Goal: Information Seeking & Learning: Find specific fact

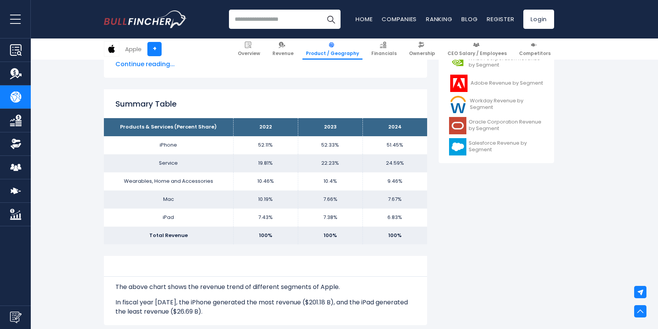
scroll to position [295, 0]
drag, startPoint x: 259, startPoint y: 163, endPoint x: 273, endPoint y: 163, distance: 14.2
click at [273, 163] on td "19.81%" at bounding box center [265, 163] width 65 height 18
drag, startPoint x: 321, startPoint y: 163, endPoint x: 345, endPoint y: 163, distance: 23.8
click at [345, 163] on td "22.23%" at bounding box center [330, 163] width 65 height 18
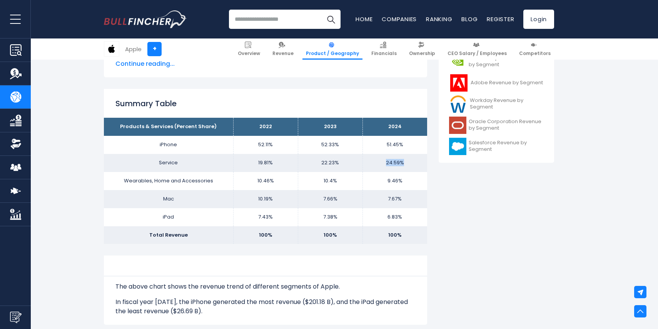
drag, startPoint x: 385, startPoint y: 161, endPoint x: 409, endPoint y: 163, distance: 24.0
click at [409, 163] on td "24.59%" at bounding box center [394, 163] width 65 height 18
click at [409, 164] on td "24.59%" at bounding box center [394, 163] width 65 height 18
drag, startPoint x: 402, startPoint y: 163, endPoint x: 258, endPoint y: 164, distance: 143.8
click at [258, 164] on tr "Service 19.81% 22.23% 24.59%" at bounding box center [265, 163] width 323 height 18
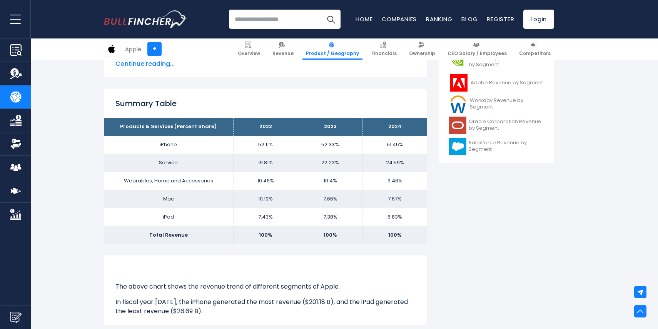
click at [396, 145] on td "51.45%" at bounding box center [394, 145] width 65 height 18
click at [395, 147] on td "51.45%" at bounding box center [394, 145] width 65 height 18
click at [395, 162] on td "24.59%" at bounding box center [394, 163] width 65 height 18
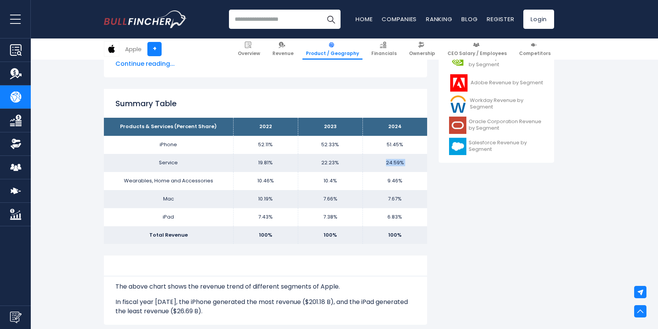
click at [395, 162] on td "24.59%" at bounding box center [394, 163] width 65 height 18
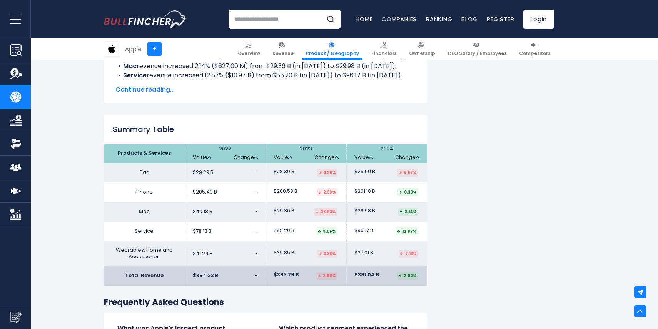
scroll to position [623, 0]
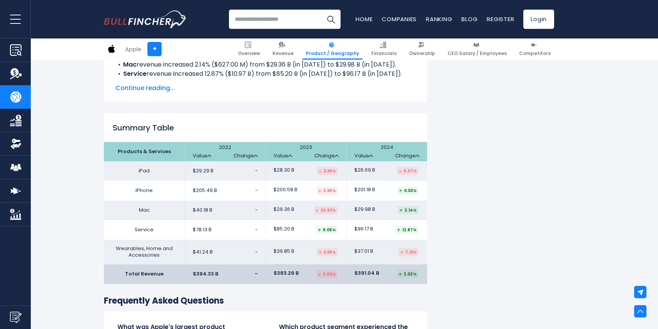
drag, startPoint x: 414, startPoint y: 230, endPoint x: 319, endPoint y: 231, distance: 95.4
click at [319, 231] on tr "Service $78.13 B - $85.20 B $96.17 B" at bounding box center [265, 230] width 323 height 20
click at [441, 218] on div "Apple's Revenue by Segment In fiscal year [DATE], Apple's revenue by segment (p…" at bounding box center [329, 68] width 450 height 1041
drag, startPoint x: 383, startPoint y: 231, endPoint x: 372, endPoint y: 228, distance: 12.3
click at [372, 228] on td "$96.17 B 12.87%" at bounding box center [386, 230] width 81 height 20
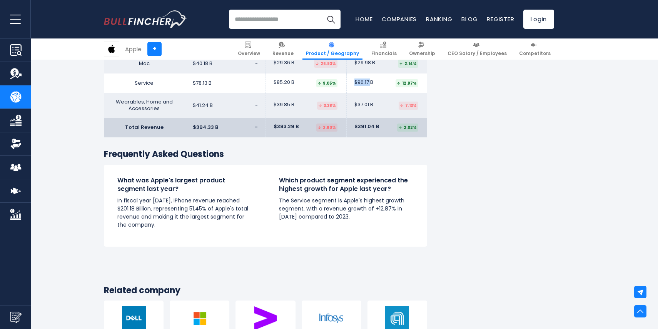
scroll to position [778, 0]
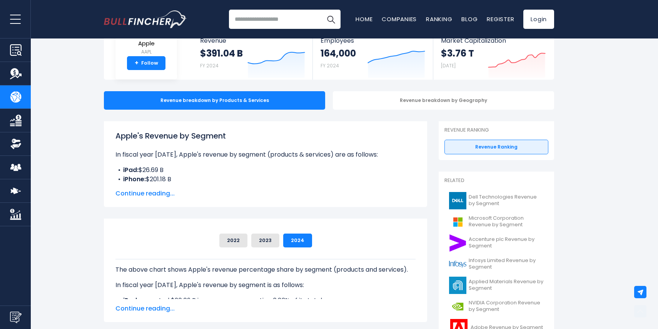
scroll to position [0, 0]
